Goal: Communication & Community: Answer question/provide support

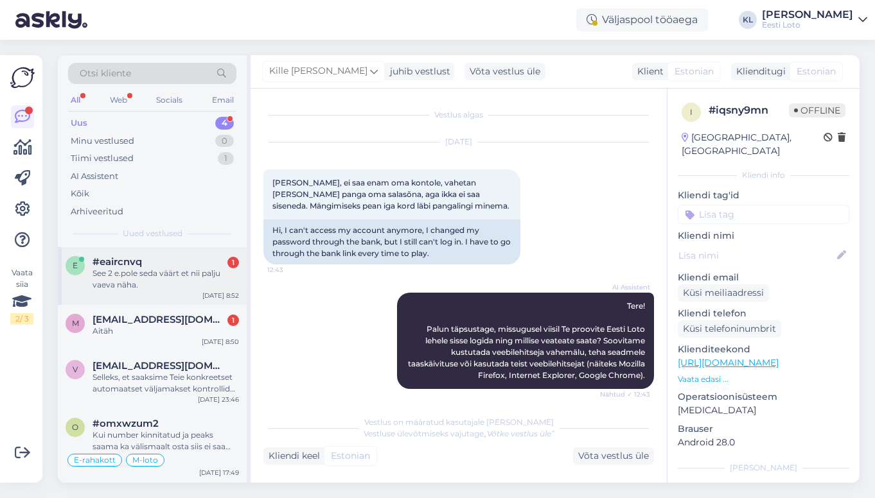
scroll to position [173, 0]
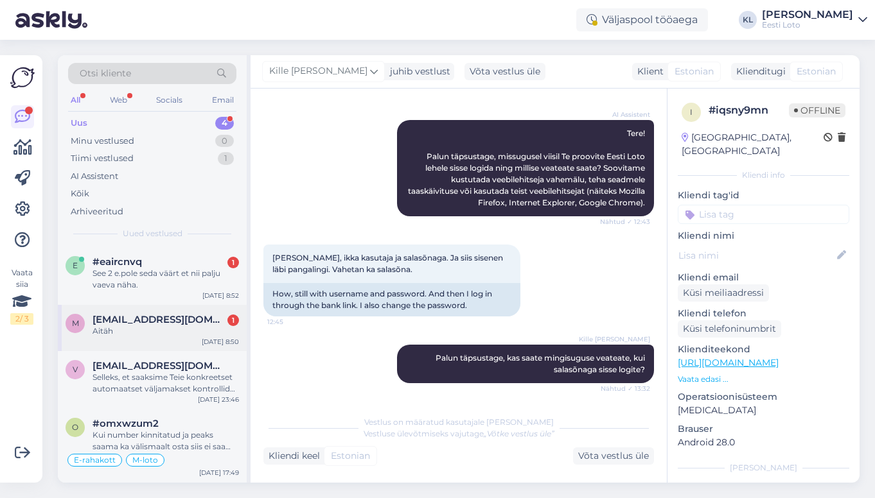
click at [188, 329] on div "Aitäh" at bounding box center [165, 332] width 146 height 12
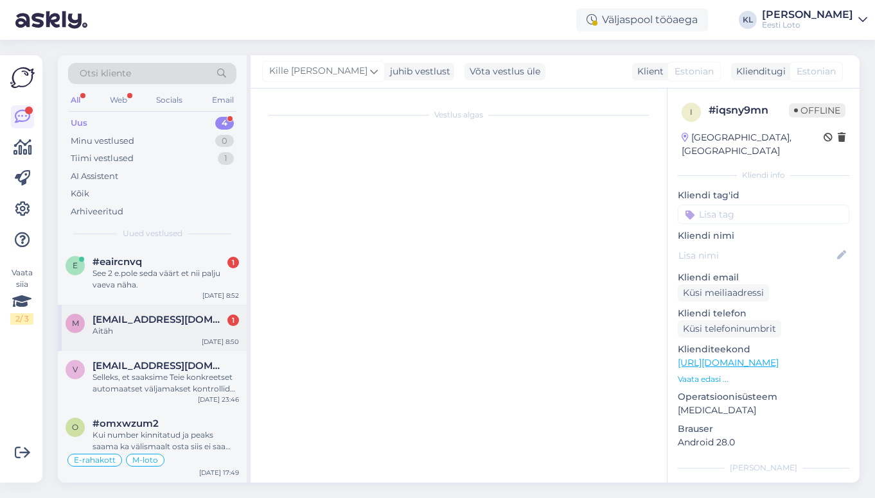
scroll to position [278, 0]
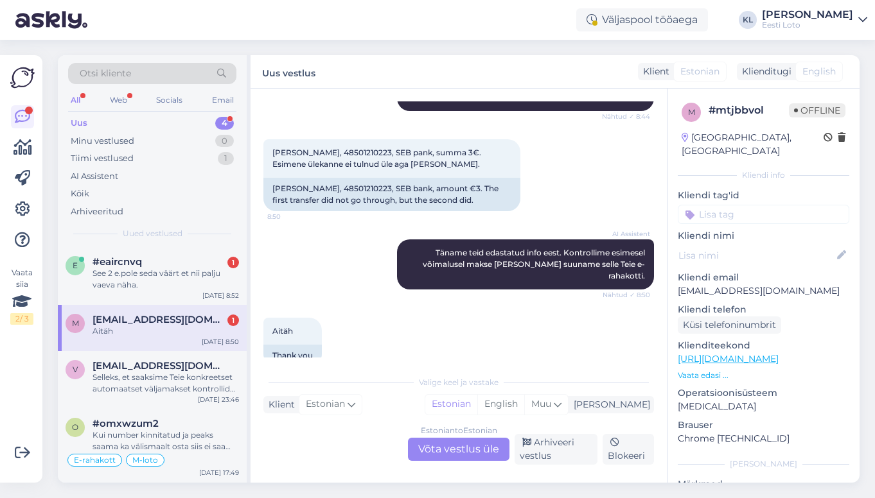
click at [444, 446] on div "Estonian to Estonian Võta vestlus üle" at bounding box center [458, 449] width 101 height 23
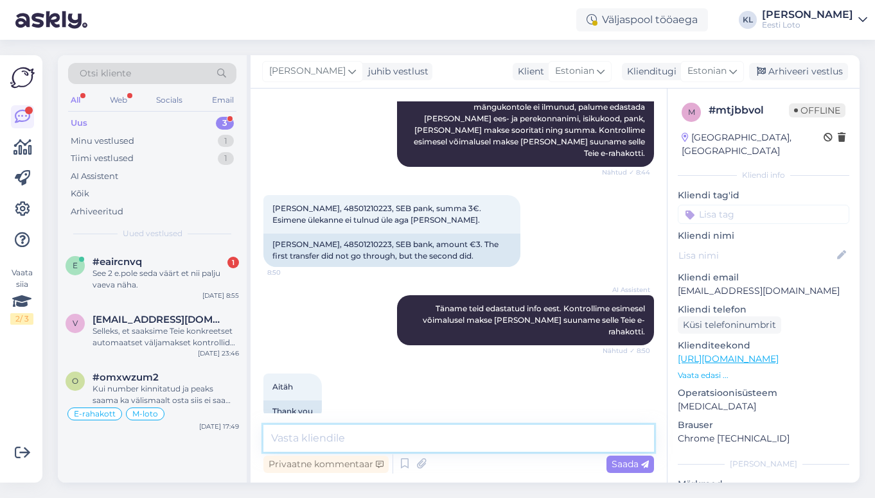
click at [367, 432] on textarea at bounding box center [458, 438] width 390 height 27
paste textarea "Kahjuks Teie sissemakse ebaõnnestus tehnilise [PERSON_NAME] tõttu. Kontrollisim…"
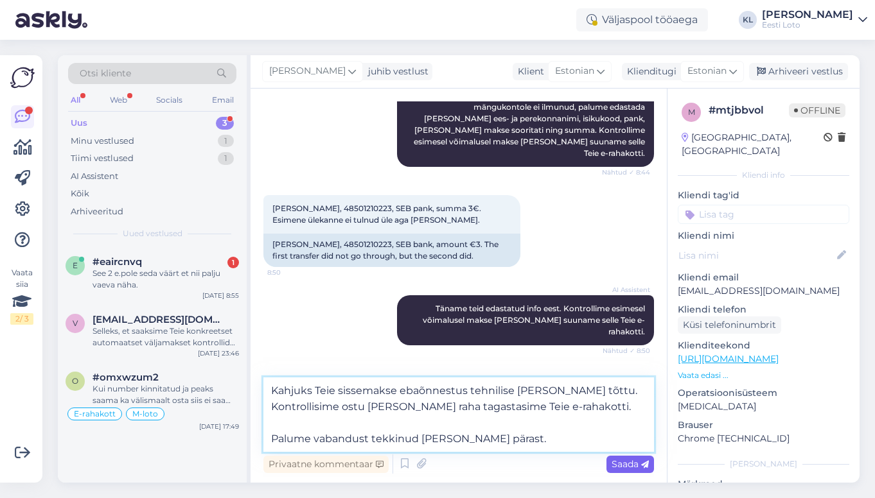
type textarea "Kahjuks Teie sissemakse ebaõnnestus tehnilise [PERSON_NAME] tõttu. Kontrollisim…"
click at [628, 464] on span "Saada" at bounding box center [629, 465] width 37 height 12
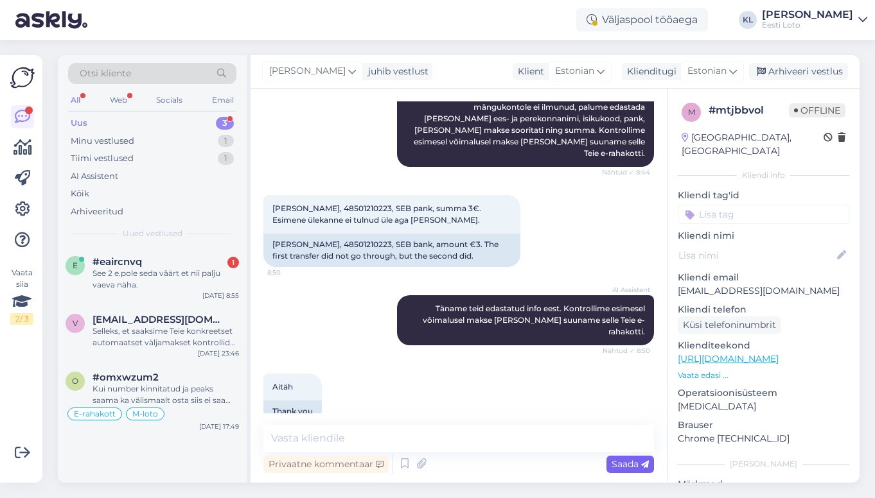
scroll to position [312, 0]
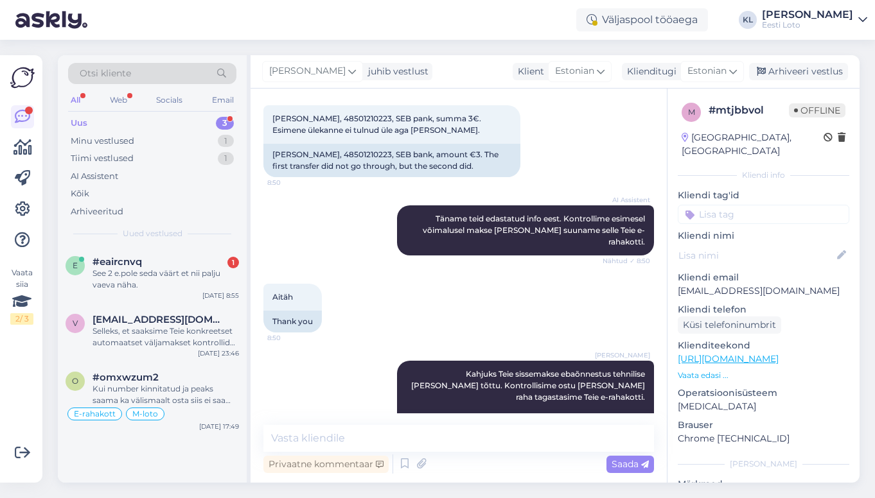
click at [760, 205] on input at bounding box center [763, 214] width 171 height 19
type input "e-r"
click at [752, 246] on span "E-rahakott" at bounding box center [750, 250] width 42 height 8
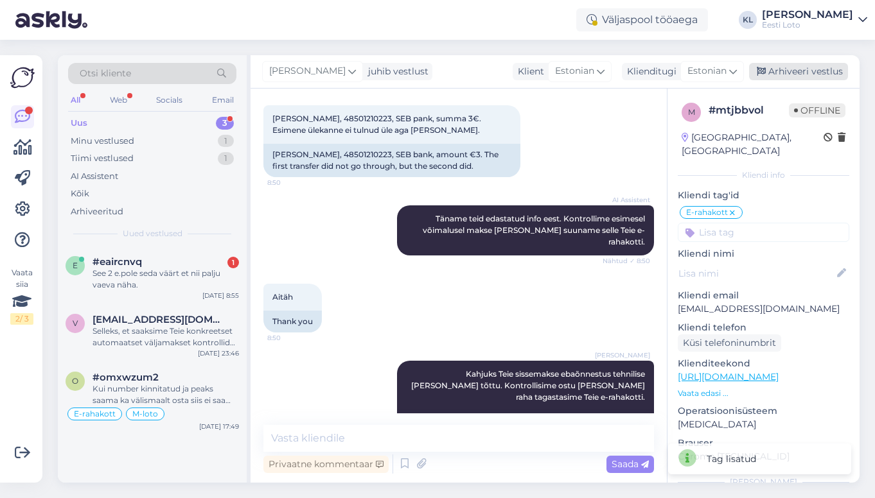
click at [807, 67] on div "Arhiveeri vestlus" at bounding box center [798, 71] width 99 height 17
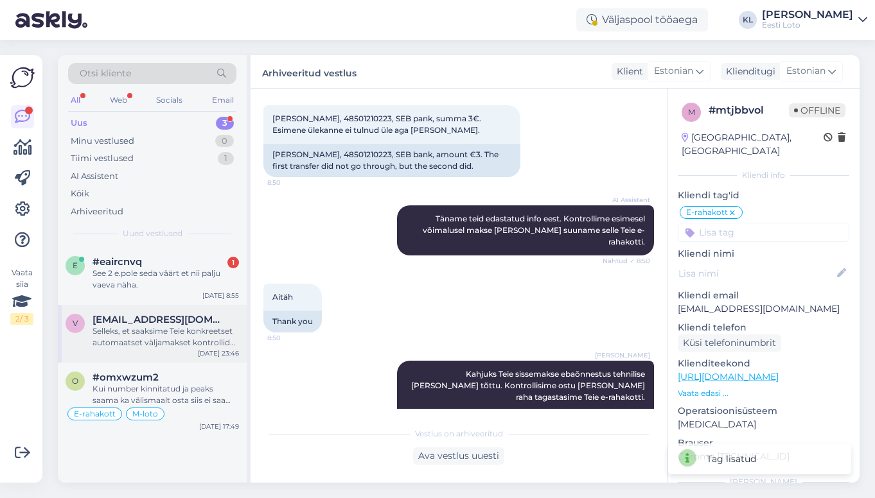
click at [158, 326] on div "Selleks, et saaksime Teie konkreetset automaatset väljamakset kontrollida, palu…" at bounding box center [165, 337] width 146 height 23
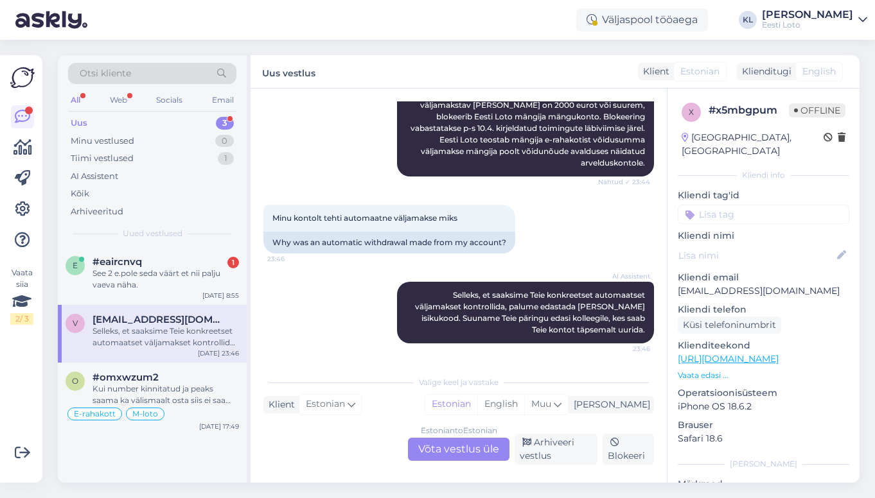
scroll to position [293, 0]
drag, startPoint x: 769, startPoint y: 281, endPoint x: 678, endPoint y: 277, distance: 91.3
click at [678, 284] on p "[EMAIL_ADDRESS][DOMAIN_NAME]" at bounding box center [763, 290] width 171 height 13
copy p "[EMAIL_ADDRESS][DOMAIN_NAME]"
click at [475, 450] on div "Estonian to Estonian Võta vestlus üle" at bounding box center [458, 449] width 101 height 23
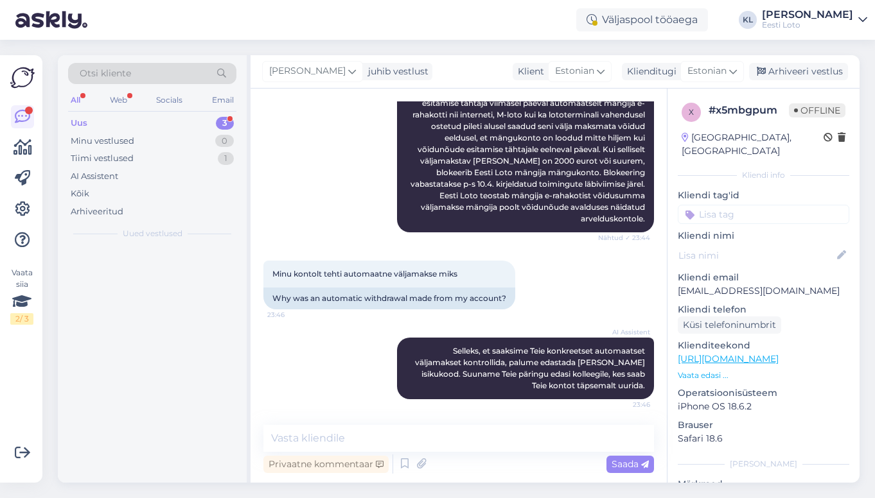
scroll to position [238, 0]
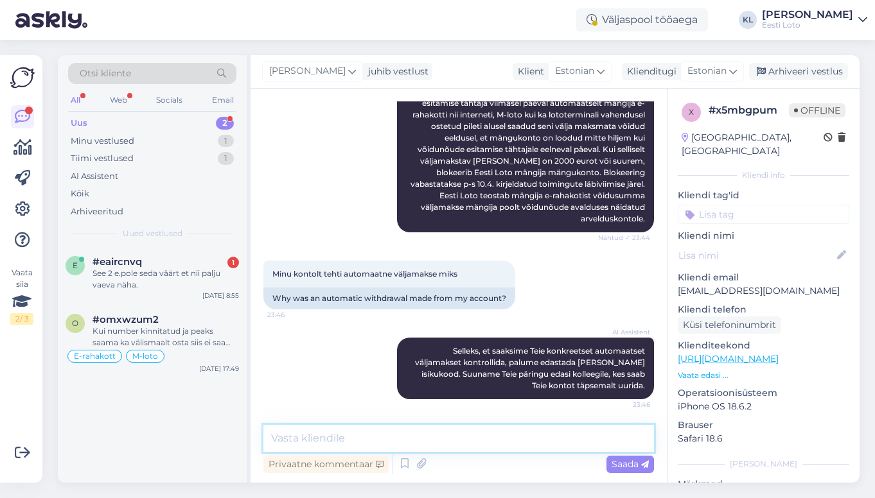
click at [421, 431] on textarea at bounding box center [458, 438] width 390 height 27
paste textarea "Makse teostati automaatselt Eesti Loto poolt, vastavalt üldtingimustele punkt 5…"
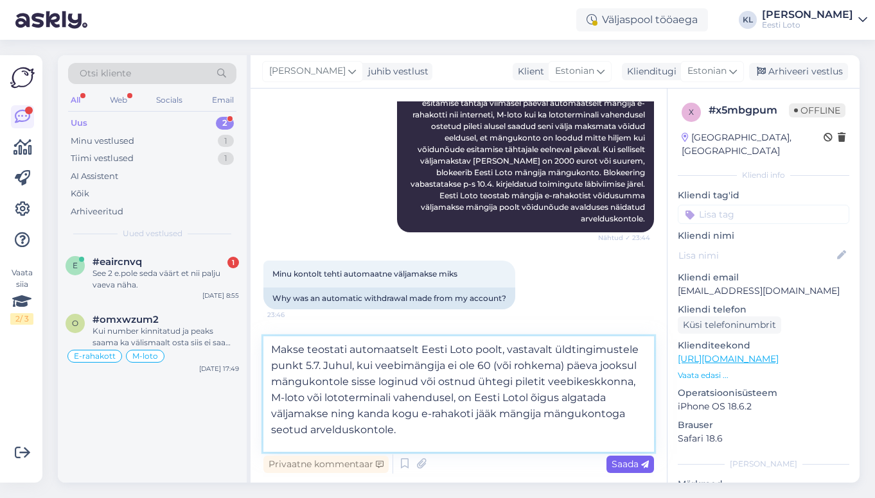
type textarea "Makse teostati automaatselt Eesti Loto poolt, vastavalt üldtingimustele punkt 5…"
click at [614, 466] on span "Saada" at bounding box center [629, 465] width 37 height 12
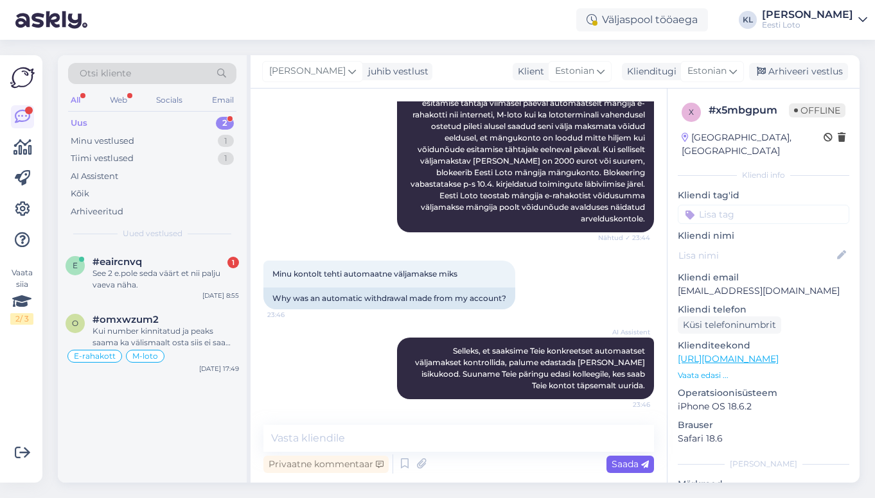
scroll to position [389, 0]
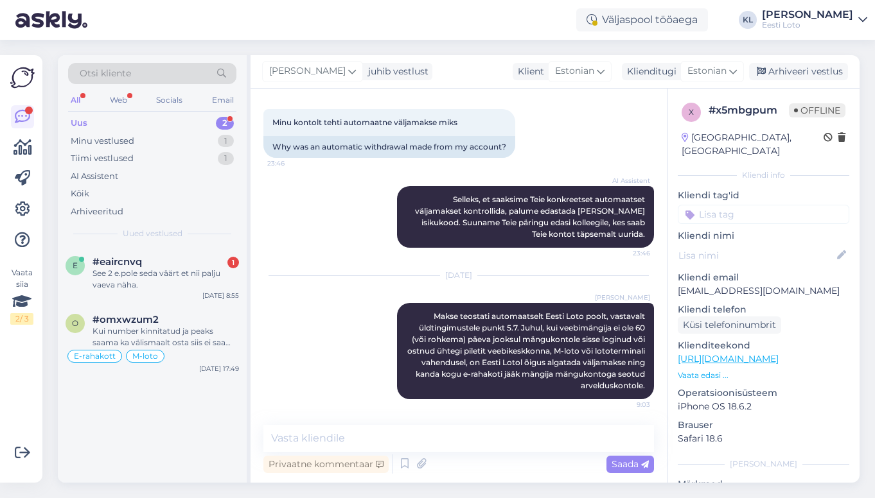
click at [721, 206] on input at bounding box center [763, 214] width 171 height 19
type input "v"
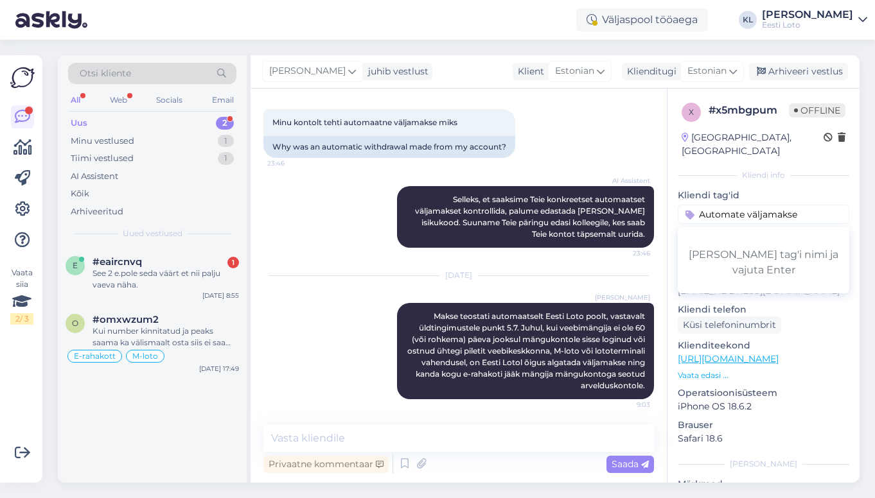
click at [733, 205] on input "Automate väljamakse" at bounding box center [763, 214] width 171 height 19
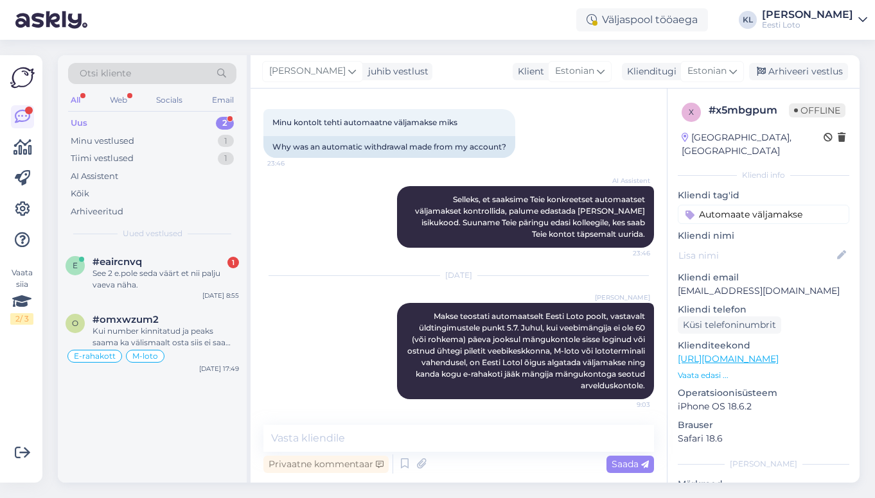
type input "Automaatne väljamakse"
click at [828, 205] on input "Automaatne väljamakse" at bounding box center [763, 214] width 171 height 19
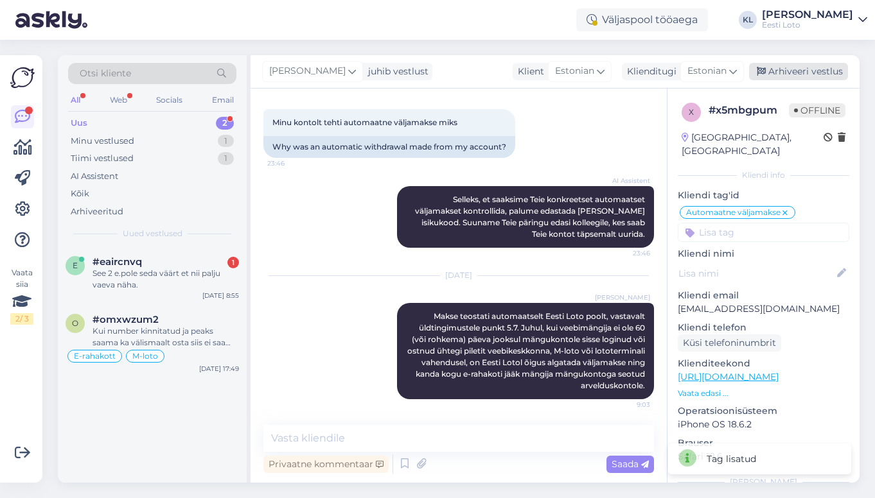
click at [803, 68] on div "Arhiveeri vestlus" at bounding box center [798, 71] width 99 height 17
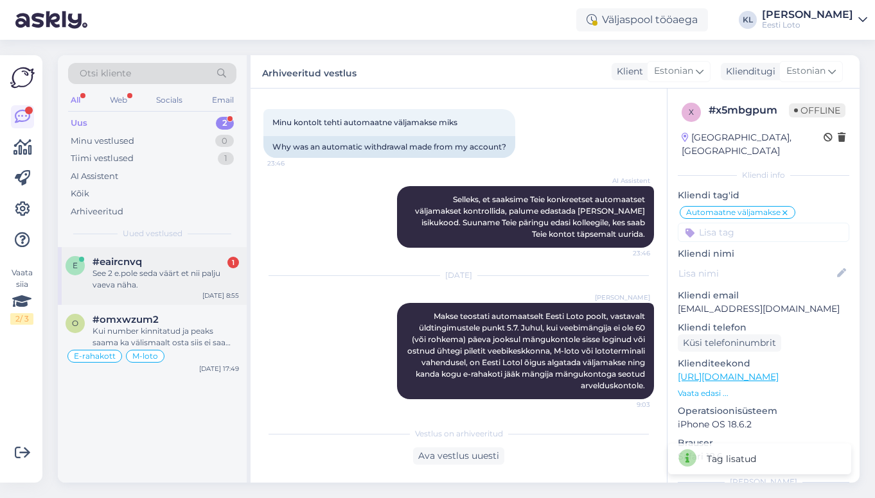
click at [153, 268] on div "See 2 e.pole seda väärt et nii palju vaeva näha." at bounding box center [165, 279] width 146 height 23
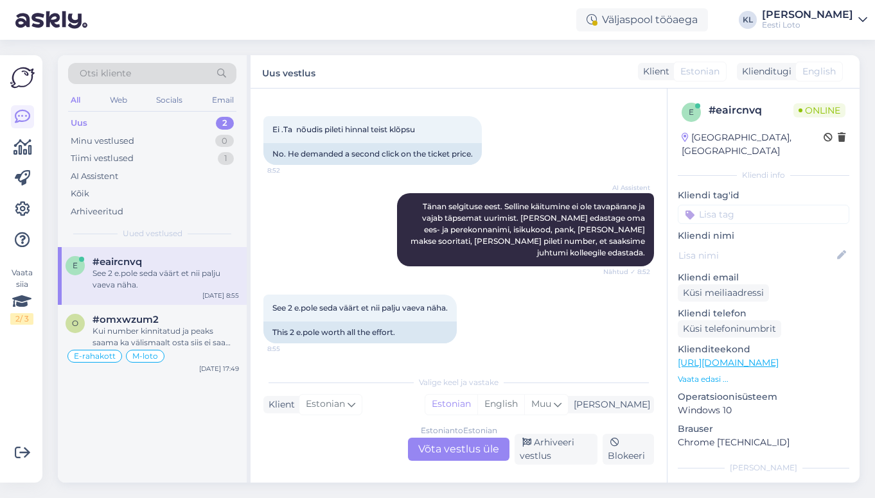
scroll to position [484, 0]
click at [444, 448] on div "Estonian to Estonian Võta vestlus üle" at bounding box center [458, 449] width 101 height 23
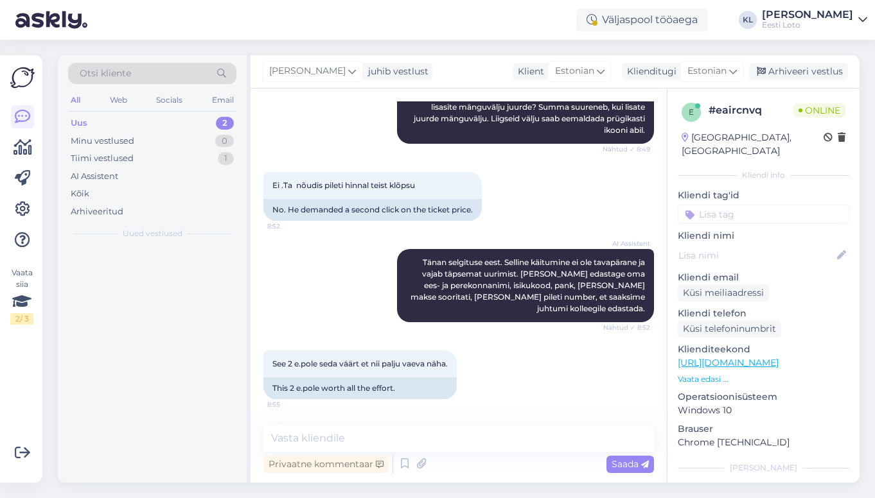
scroll to position [428, 0]
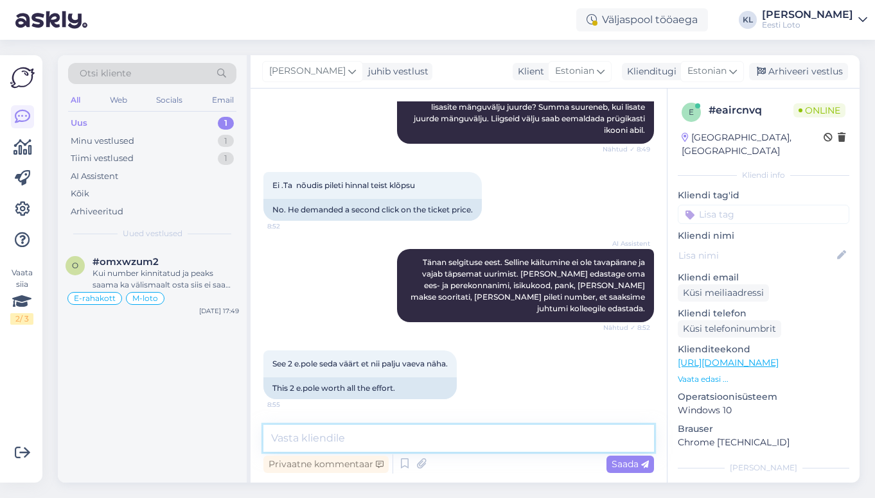
click at [339, 432] on textarea at bounding box center [458, 438] width 390 height 27
paste textarea "Palume üle kontrollida, kas Teil on aktiivse staatusega pileteid, valides Minu …"
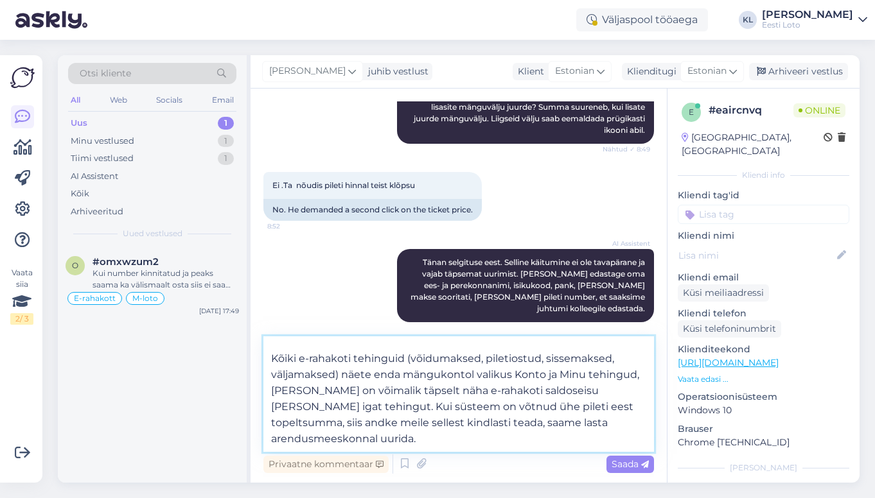
scroll to position [119, 0]
type textarea "Palume üle kontrollida, kas Teil on aktiivse staatusega pileteid, valides Minu …"
click at [629, 462] on span "Saada" at bounding box center [629, 465] width 37 height 12
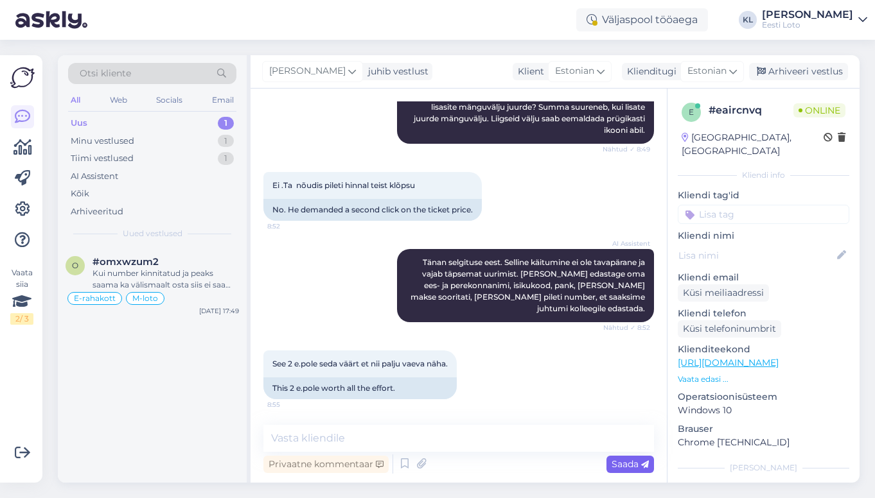
scroll to position [656, 0]
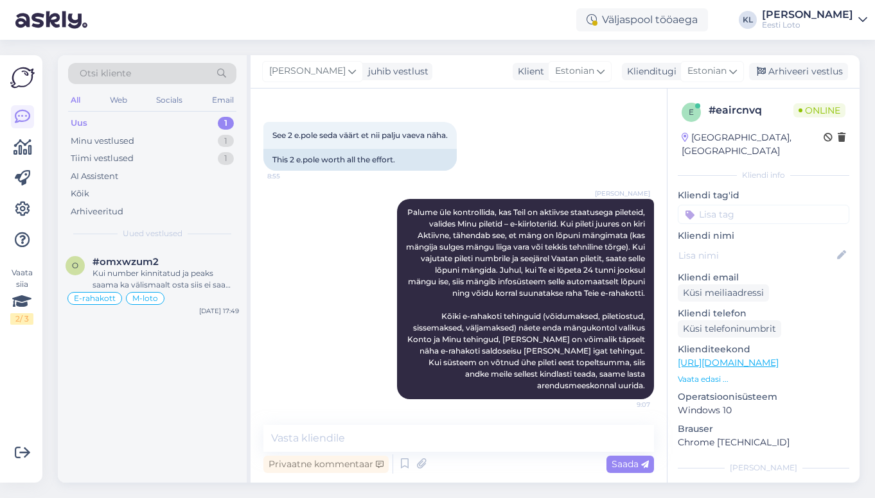
click at [740, 206] on input at bounding box center [763, 214] width 171 height 19
type input "e-kii"
click at [782, 246] on span "e-kiirloterii" at bounding box center [763, 250] width 41 height 8
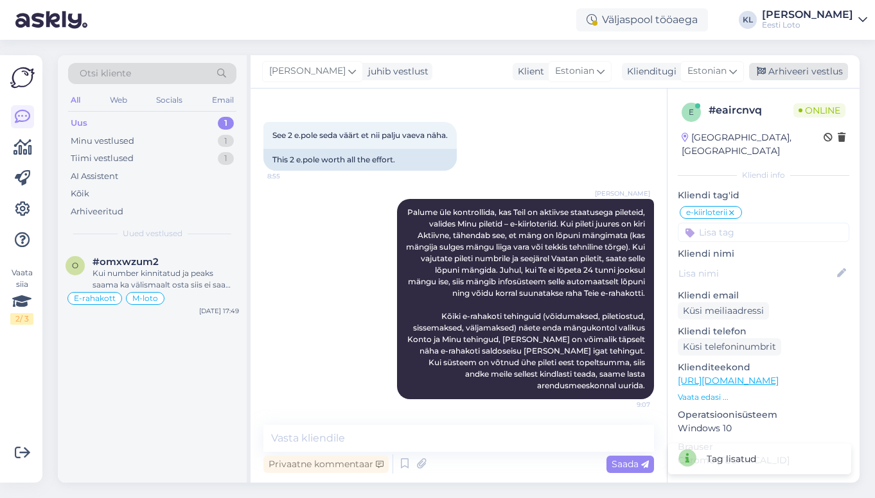
click at [831, 68] on div "Arhiveeri vestlus" at bounding box center [798, 71] width 99 height 17
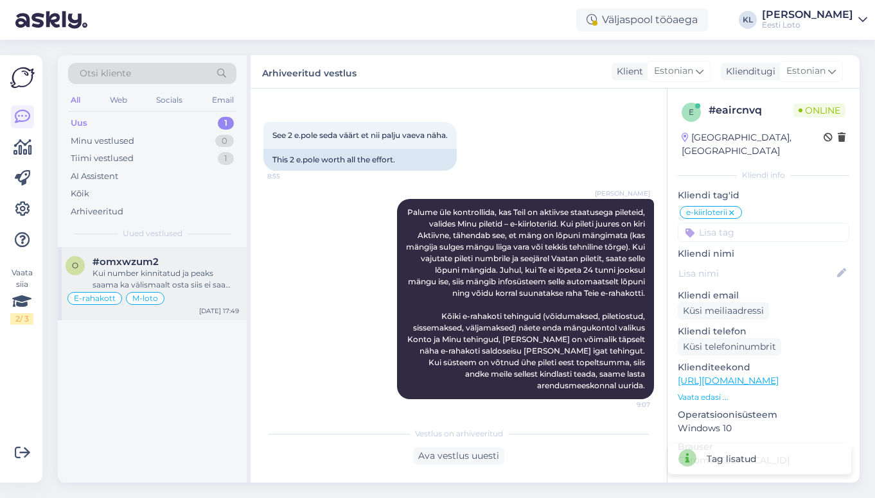
click at [142, 274] on div "Kui number kinnitatud ja peaks saama ka välismaalt osta siis ei saa viga olla j…" at bounding box center [165, 279] width 146 height 23
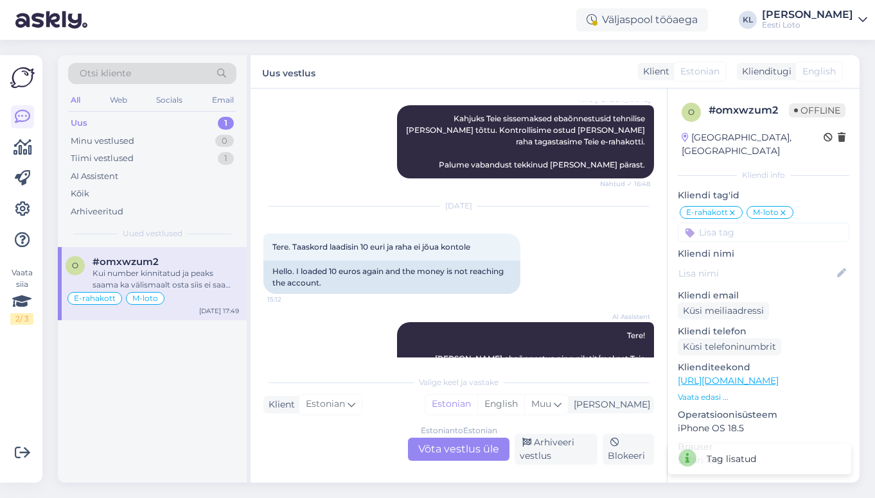
scroll to position [4973, 0]
